Goal: Information Seeking & Learning: Learn about a topic

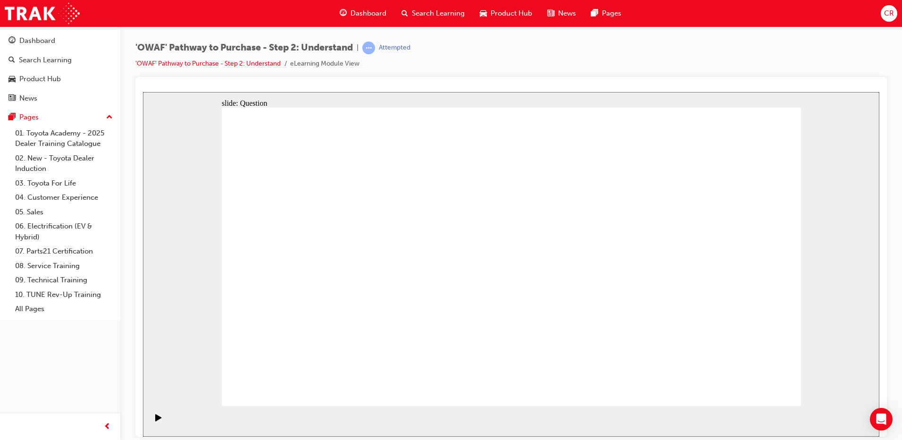
drag, startPoint x: 664, startPoint y: 289, endPoint x: 491, endPoint y: 299, distance: 173.4
drag, startPoint x: 692, startPoint y: 309, endPoint x: 313, endPoint y: 314, distance: 379.4
drag, startPoint x: 670, startPoint y: 302, endPoint x: 326, endPoint y: 314, distance: 344.2
drag, startPoint x: 704, startPoint y: 300, endPoint x: 317, endPoint y: 303, distance: 386.9
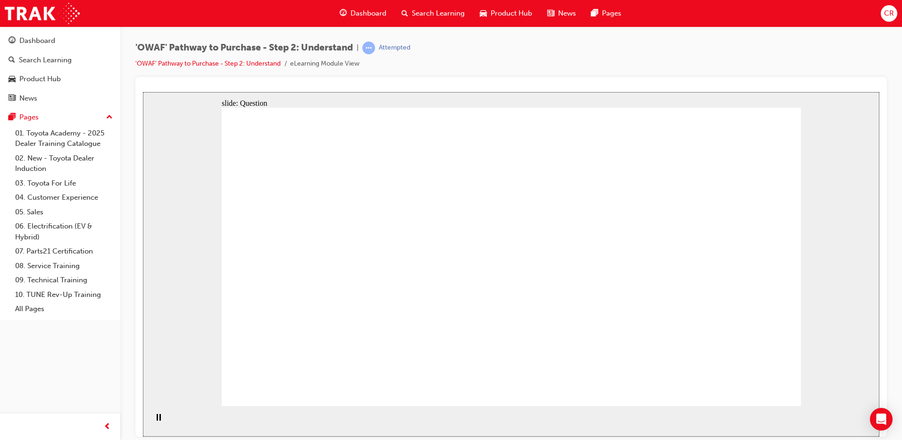
drag, startPoint x: 363, startPoint y: 324, endPoint x: 379, endPoint y: 234, distance: 91.9
drag, startPoint x: 481, startPoint y: 322, endPoint x: 511, endPoint y: 227, distance: 98.8
drag, startPoint x: 548, startPoint y: 374, endPoint x: 599, endPoint y: 225, distance: 157.7
drag, startPoint x: 656, startPoint y: 346, endPoint x: 528, endPoint y: 256, distance: 156.6
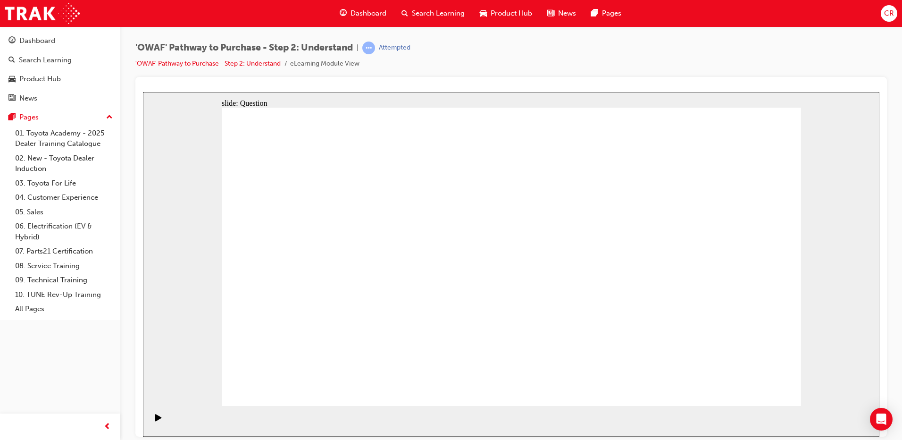
drag, startPoint x: 511, startPoint y: 268, endPoint x: 540, endPoint y: 370, distance: 106.9
drag, startPoint x: 649, startPoint y: 380, endPoint x: 498, endPoint y: 256, distance: 196.1
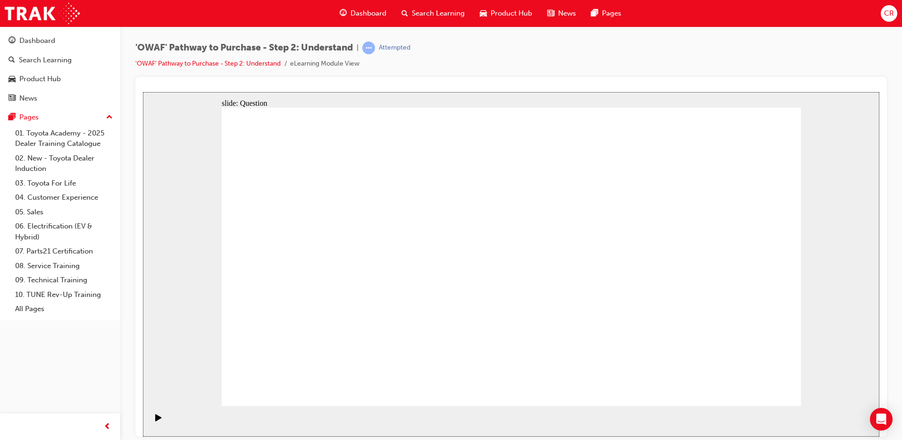
checkbox input "true"
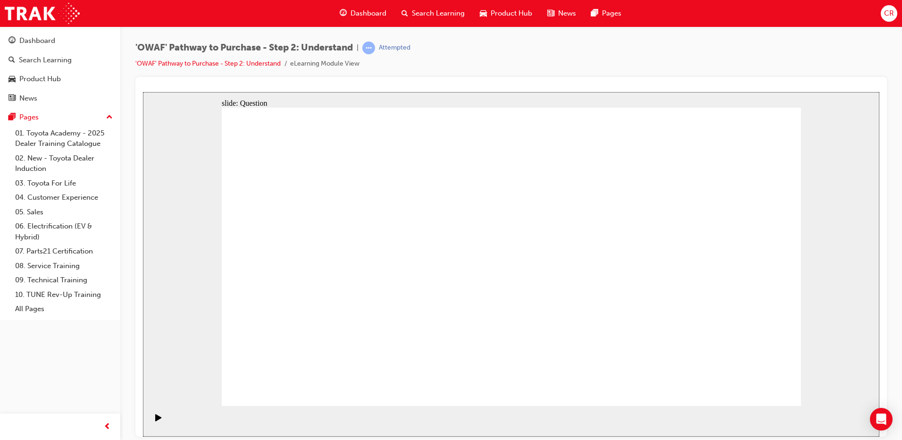
checkbox input "true"
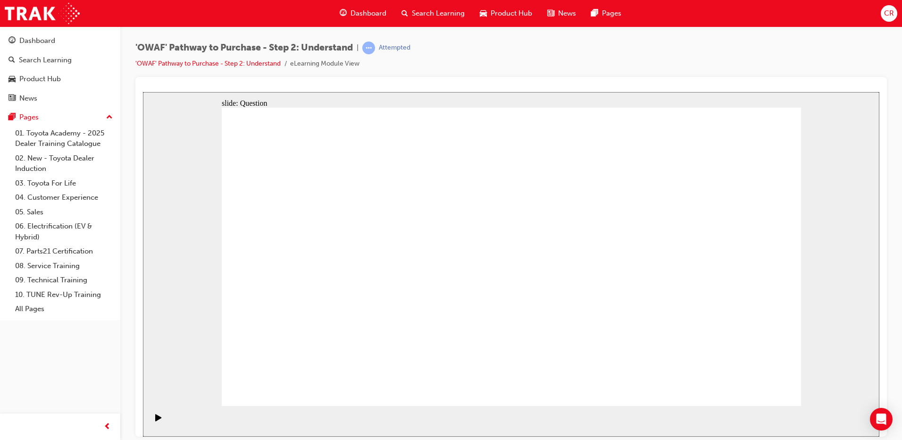
checkbox input "false"
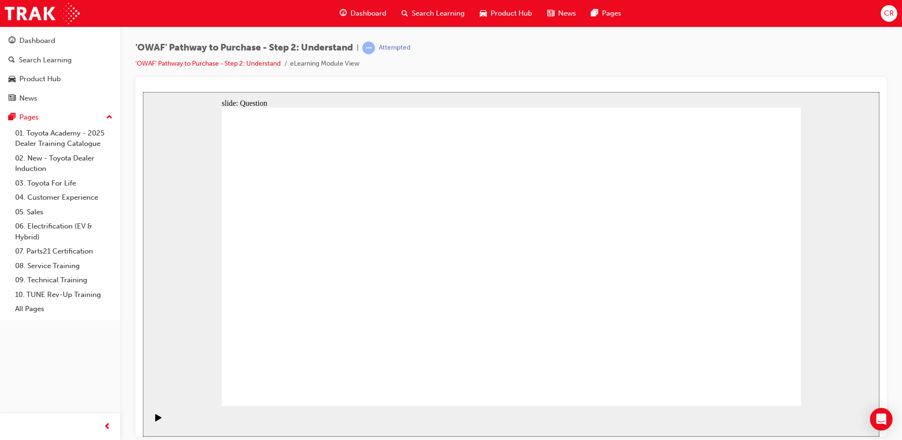
checkbox input "true"
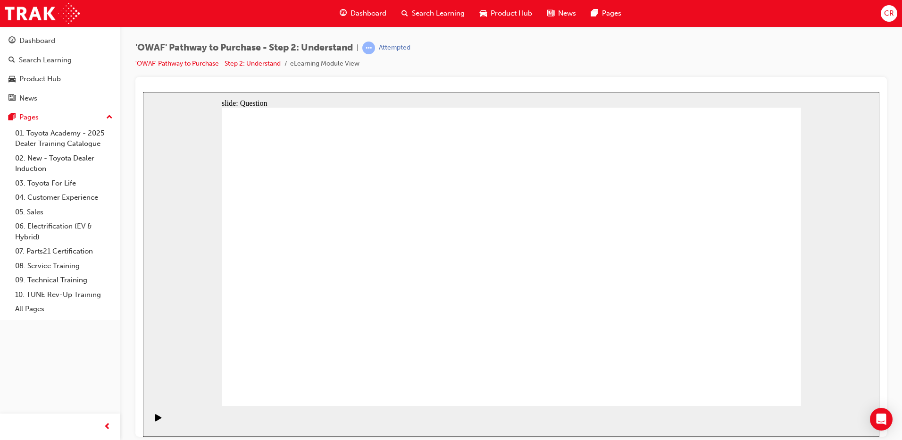
radio input "false"
radio input "true"
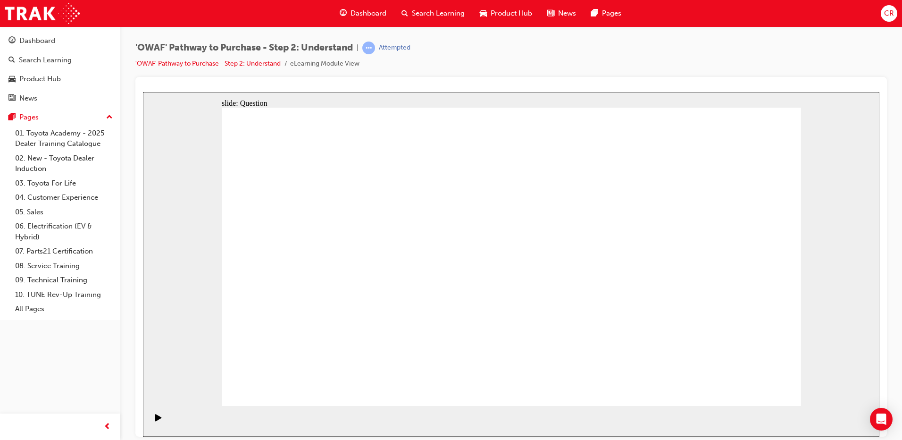
drag, startPoint x: 566, startPoint y: 230, endPoint x: 328, endPoint y: 344, distance: 263.4
drag, startPoint x: 343, startPoint y: 225, endPoint x: 514, endPoint y: 333, distance: 202.8
drag, startPoint x: 520, startPoint y: 232, endPoint x: 293, endPoint y: 345, distance: 253.6
drag, startPoint x: 688, startPoint y: 233, endPoint x: 583, endPoint y: 345, distance: 153.9
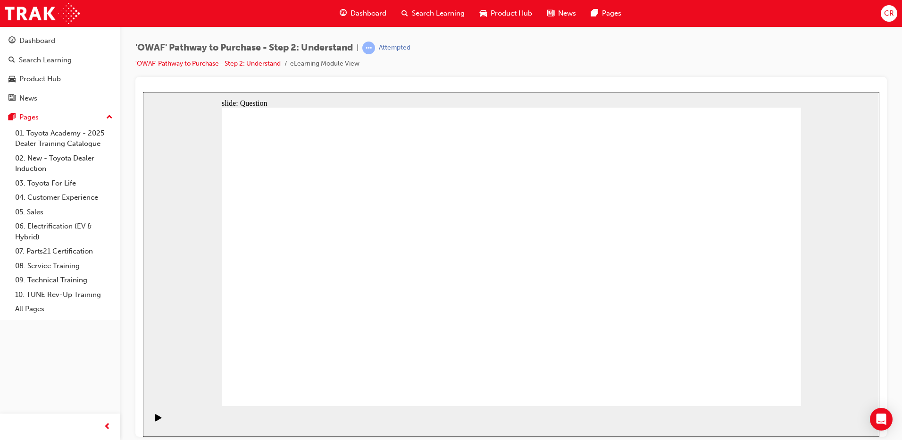
drag, startPoint x: 744, startPoint y: 233, endPoint x: 458, endPoint y: 350, distance: 309.6
drag, startPoint x: 639, startPoint y: 238, endPoint x: 407, endPoint y: 363, distance: 263.3
drag, startPoint x: 405, startPoint y: 240, endPoint x: 762, endPoint y: 356, distance: 375.0
drag, startPoint x: 497, startPoint y: 261, endPoint x: 642, endPoint y: 342, distance: 165.4
drag, startPoint x: 284, startPoint y: 217, endPoint x: 689, endPoint y: 324, distance: 418.9
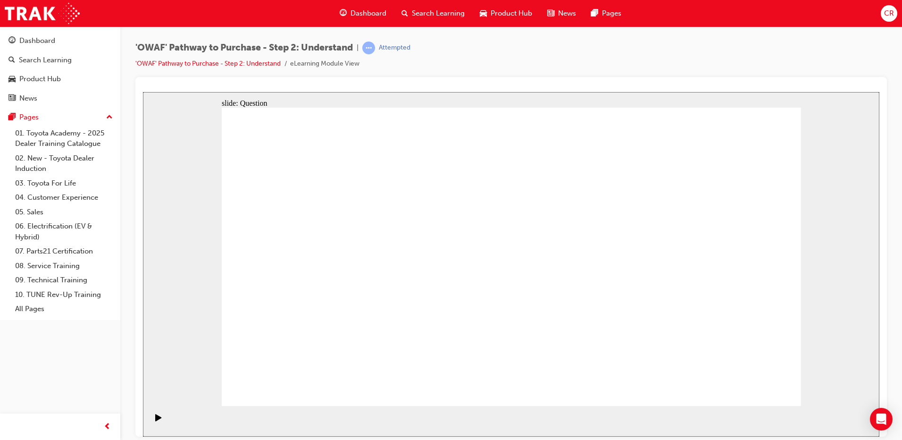
drag, startPoint x: 676, startPoint y: 337, endPoint x: 625, endPoint y: 344, distance: 50.9
drag, startPoint x: 460, startPoint y: 225, endPoint x: 682, endPoint y: 337, distance: 248.8
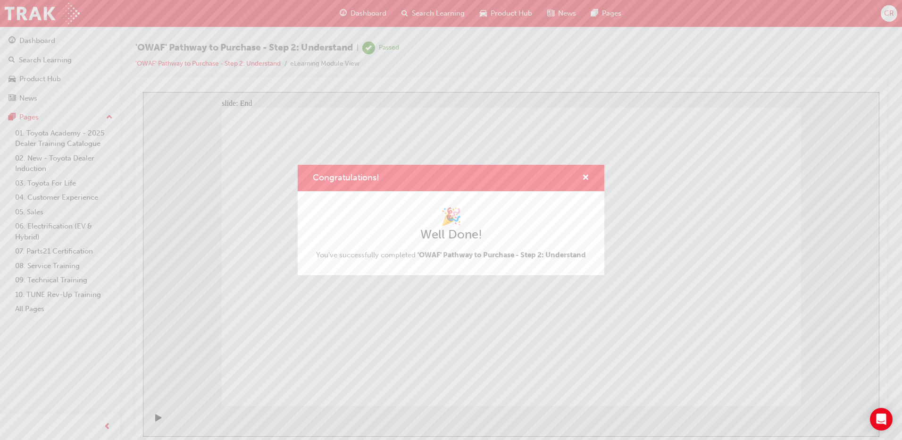
click at [595, 184] on div "Congratulations!" at bounding box center [451, 178] width 307 height 27
click at [589, 178] on span "cross-icon" at bounding box center [585, 178] width 7 height 8
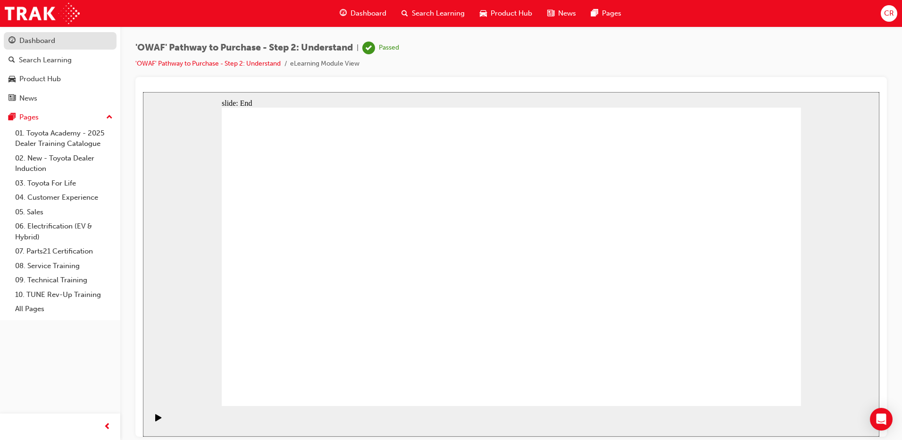
click at [69, 44] on div "Dashboard" at bounding box center [59, 41] width 103 height 12
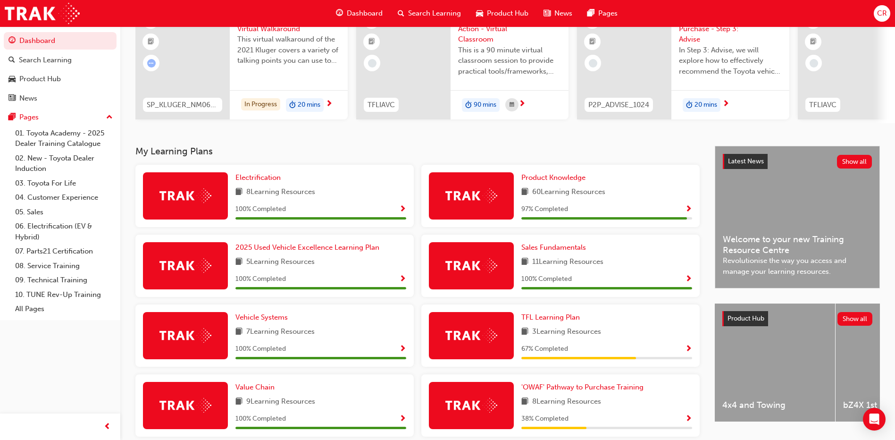
scroll to position [189, 0]
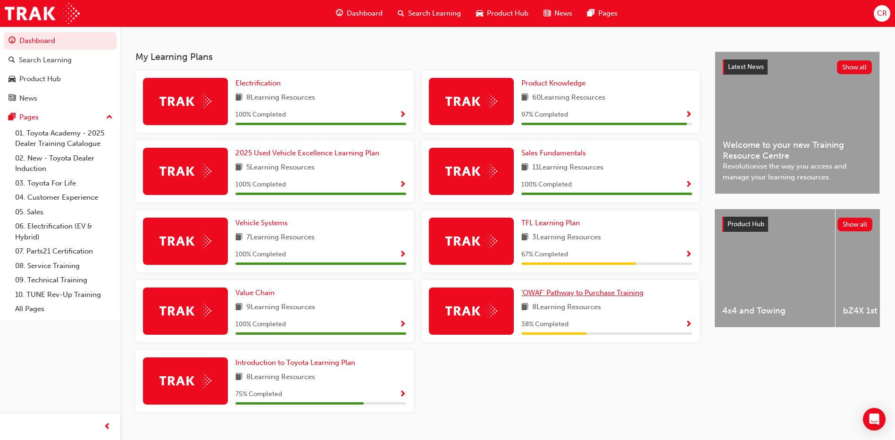
click at [537, 293] on span "'OWAF' Pathway to Purchase Training" at bounding box center [582, 292] width 122 height 8
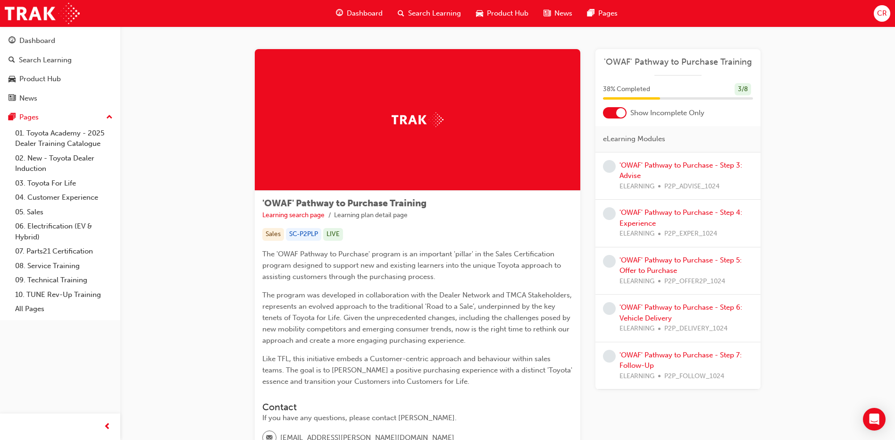
scroll to position [137, 0]
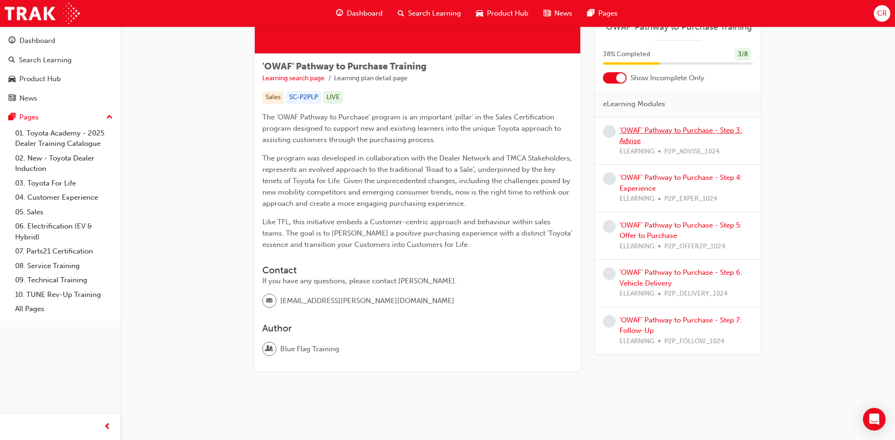
click at [638, 130] on link "'OWAF' Pathway to Purchase - Step 3: Advise" at bounding box center [681, 135] width 123 height 19
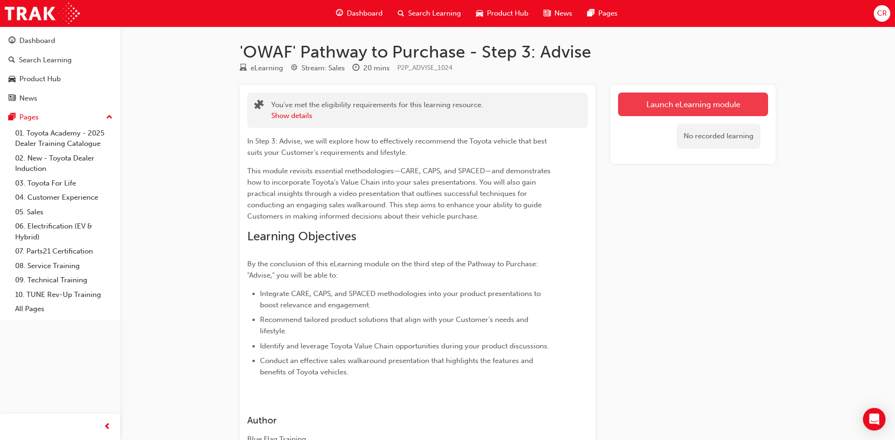
click at [655, 109] on link "Launch eLearning module" at bounding box center [693, 104] width 150 height 24
